Goal: Task Accomplishment & Management: Use online tool/utility

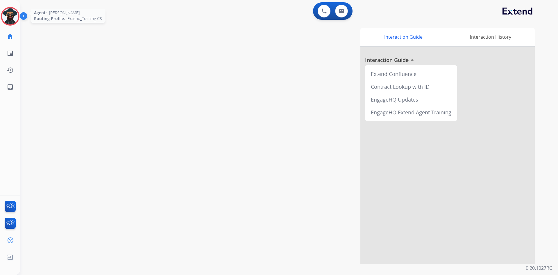
click at [9, 16] on img at bounding box center [10, 16] width 16 height 16
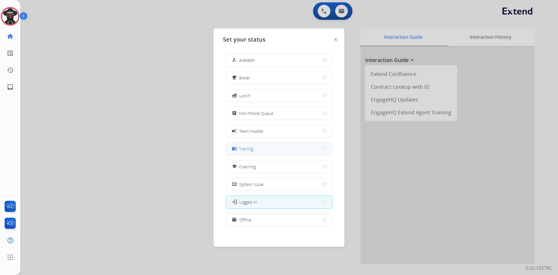
click at [260, 148] on button "menu_book Training" at bounding box center [279, 148] width 106 height 13
